Goal: Check status: Check status

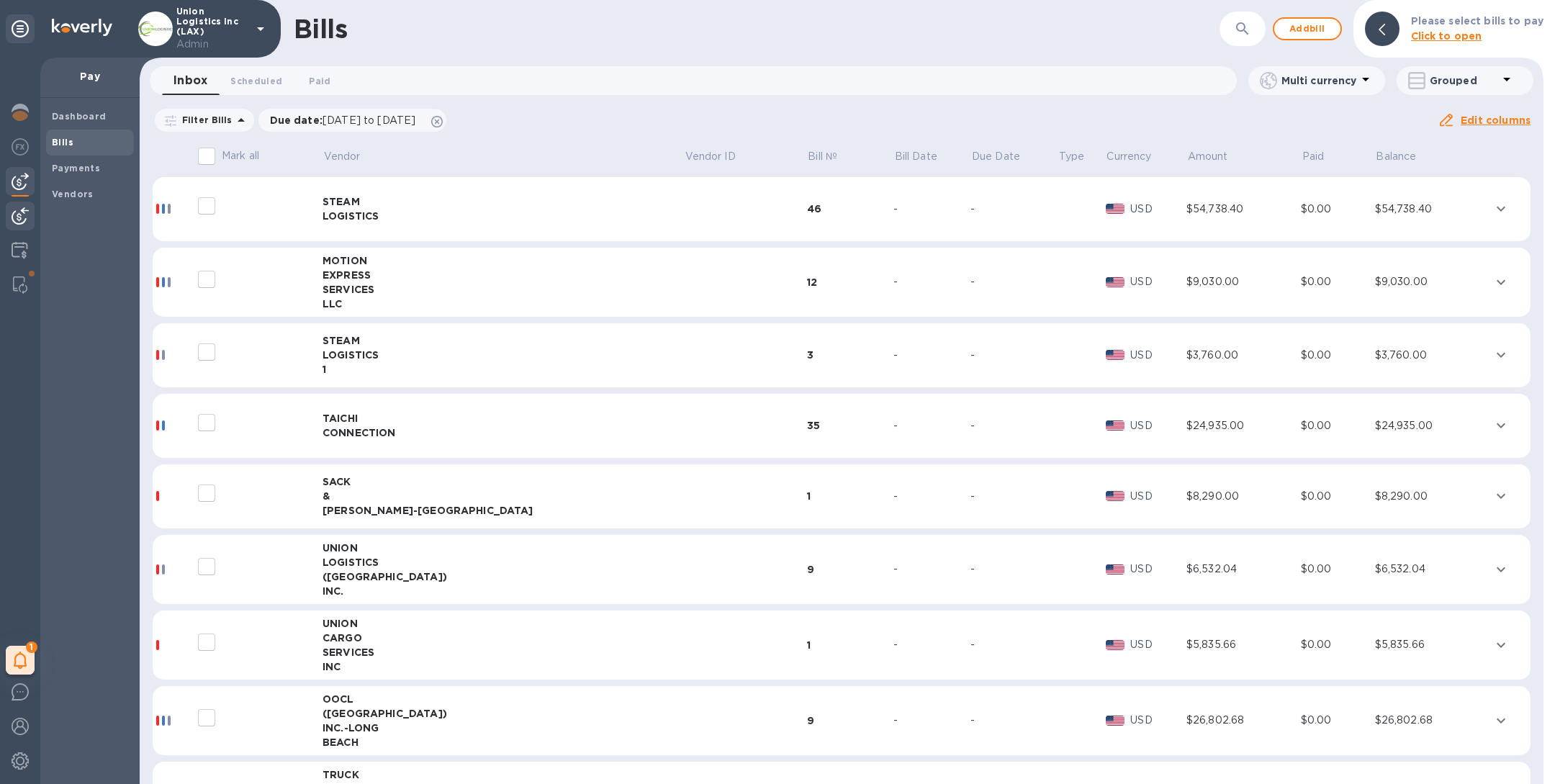
click at [24, 212] on img at bounding box center [20, 216] width 17 height 17
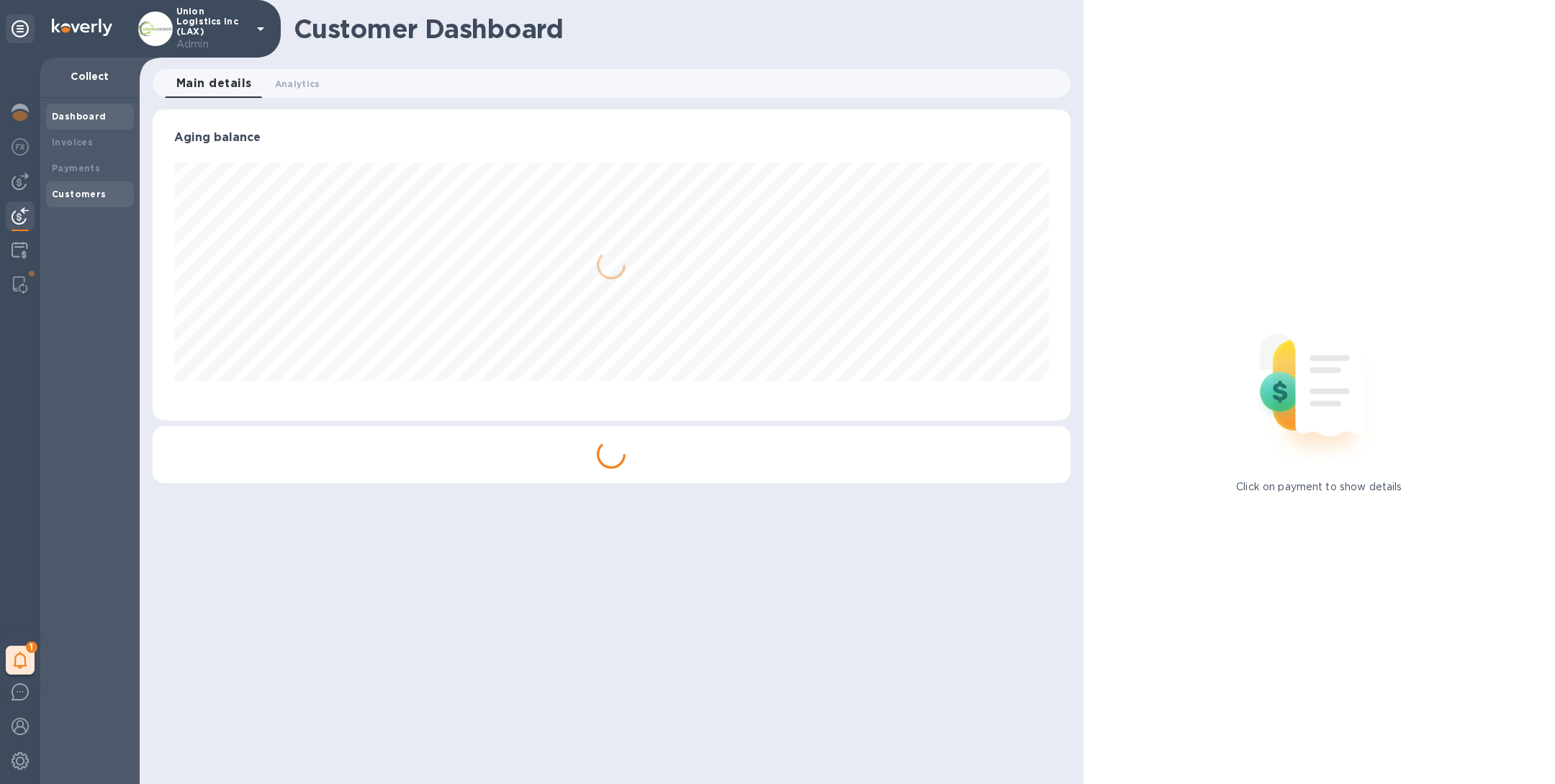
scroll to position [311, 917]
click at [81, 157] on div "Payments" at bounding box center [90, 169] width 88 height 26
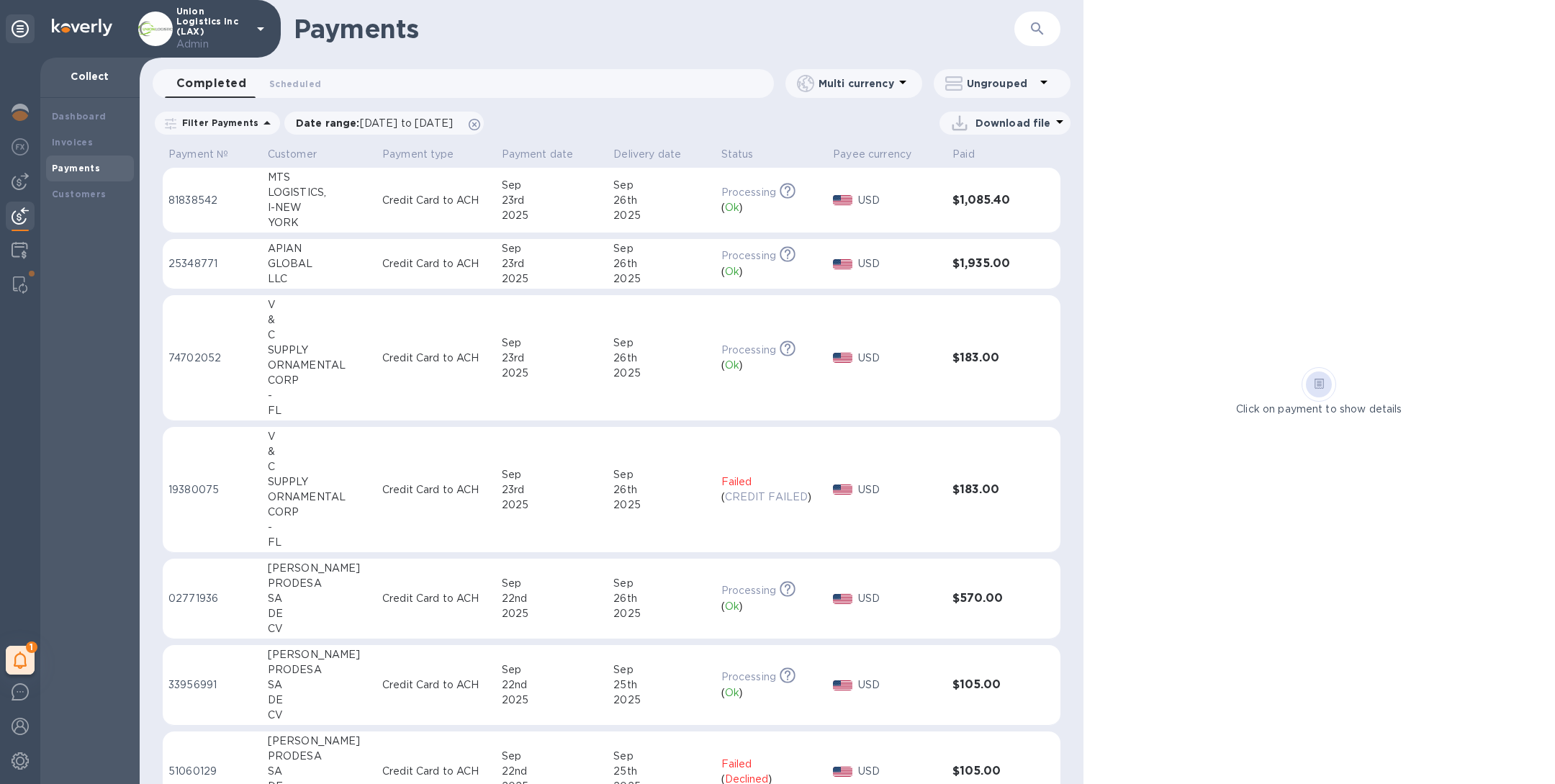
click at [334, 356] on div "SUPPLY" at bounding box center [319, 350] width 103 height 15
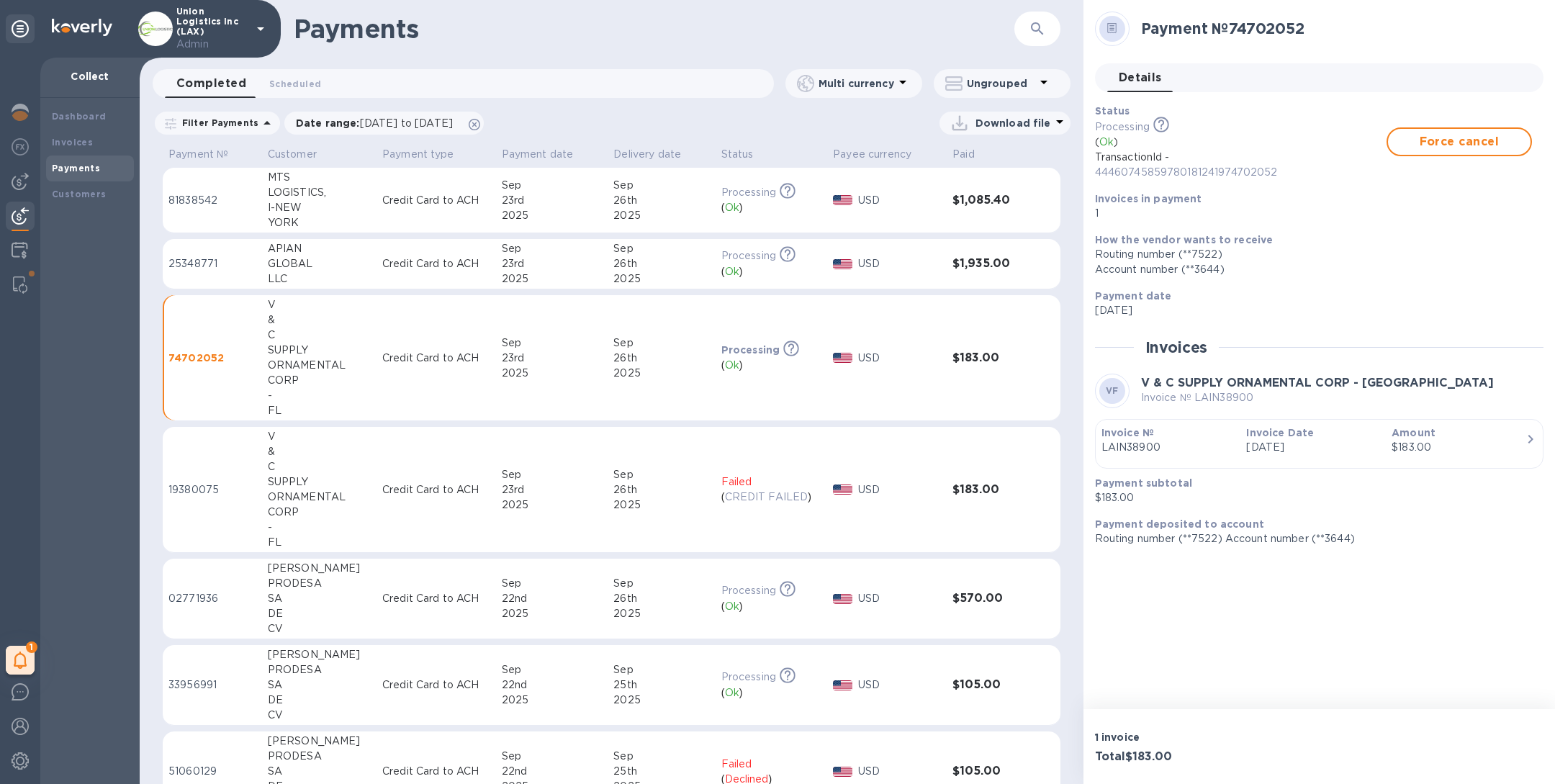
click at [355, 487] on div "SUPPLY" at bounding box center [319, 481] width 103 height 15
click at [385, 365] on td "Credit Card to ACH" at bounding box center [436, 358] width 119 height 126
click at [404, 462] on td "Credit Card to ACH" at bounding box center [436, 490] width 119 height 126
click at [409, 346] on td "Credit Card to ACH" at bounding box center [436, 358] width 119 height 126
